Goal: Navigation & Orientation: Find specific page/section

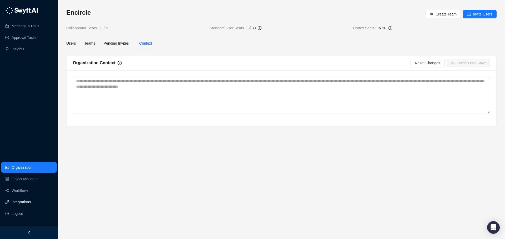
click at [27, 201] on link "Integrations" at bounding box center [21, 202] width 19 height 11
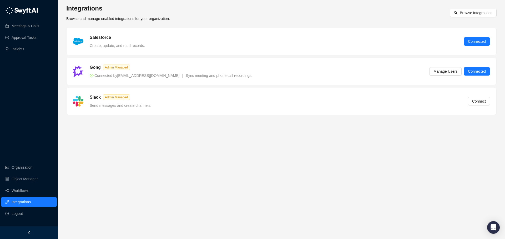
click at [93, 38] on h5 "Salesforce" at bounding box center [100, 37] width 21 height 6
click at [468, 16] on button "Browse Integrations" at bounding box center [472, 13] width 47 height 8
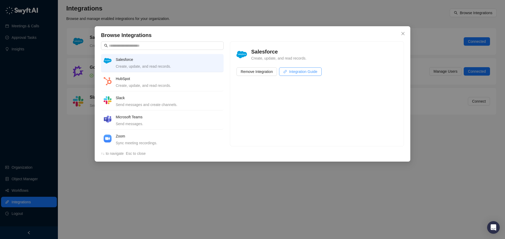
click at [304, 69] on span "Integration Guide" at bounding box center [303, 72] width 28 height 6
click at [402, 32] on button "Close" at bounding box center [402, 33] width 8 height 8
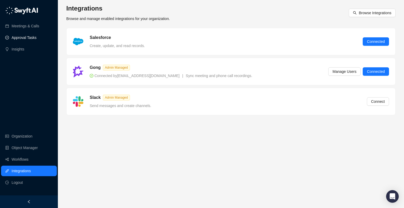
click at [27, 36] on link "Approval Tasks" at bounding box center [24, 37] width 25 height 11
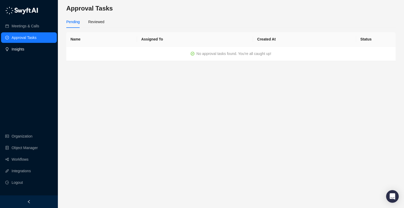
click at [22, 48] on link "Insights" at bounding box center [18, 49] width 13 height 11
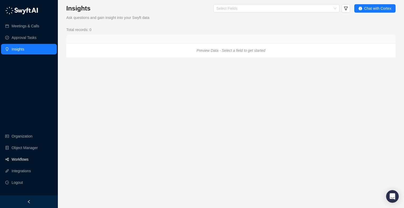
click at [22, 156] on link "Workflows" at bounding box center [20, 159] width 17 height 11
